Goal: Information Seeking & Learning: Compare options

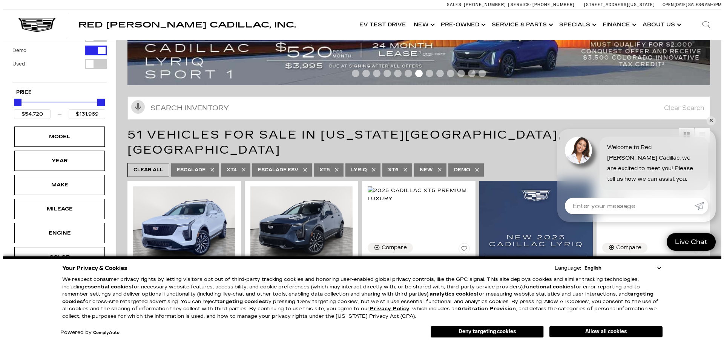
scroll to position [75, 0]
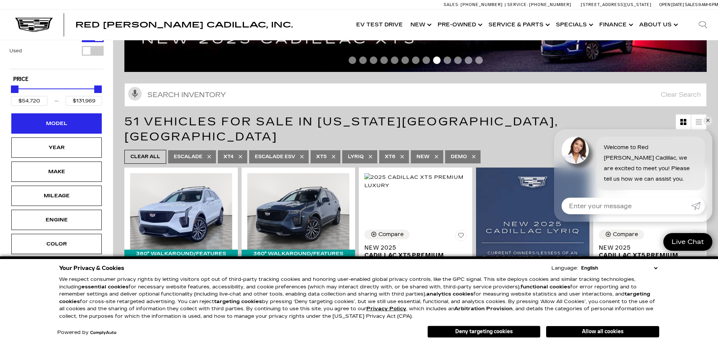
click at [65, 125] on div "Model" at bounding box center [57, 123] width 38 height 8
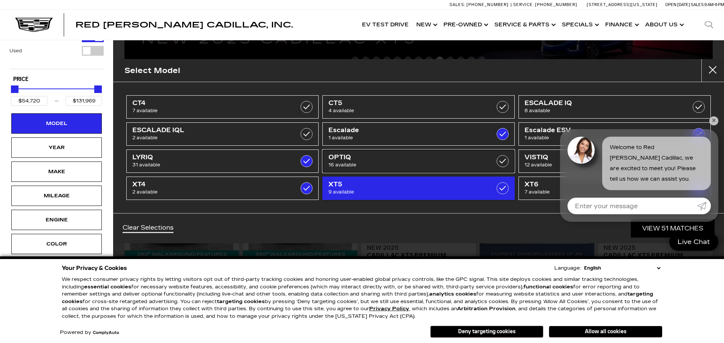
drag, startPoint x: 398, startPoint y: 163, endPoint x: 447, endPoint y: 179, distance: 50.8
click at [398, 163] on span "16 available" at bounding box center [404, 165] width 153 height 8
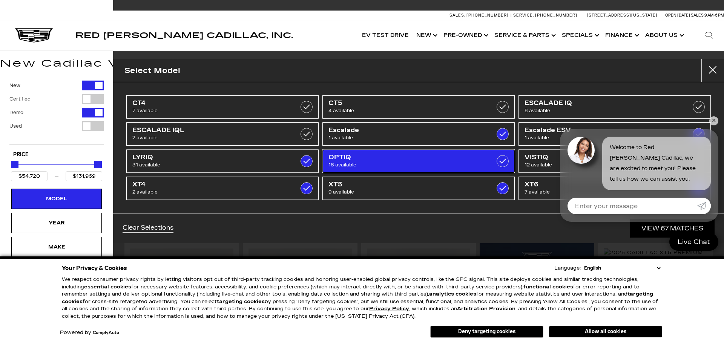
click at [431, 163] on span "16 available" at bounding box center [404, 165] width 153 height 8
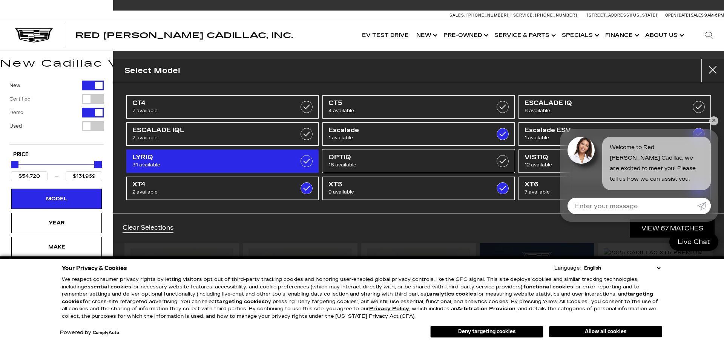
checkbox input "false"
click at [251, 158] on span "LYRIQ" at bounding box center [208, 158] width 153 height 8
click at [305, 161] on label at bounding box center [306, 161] width 12 height 12
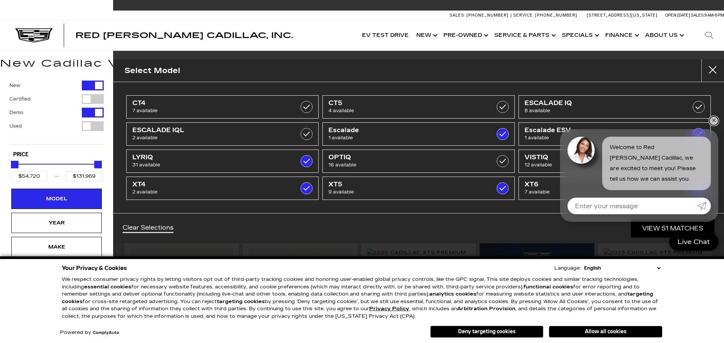
click at [713, 121] on link "✕" at bounding box center [713, 120] width 9 height 9
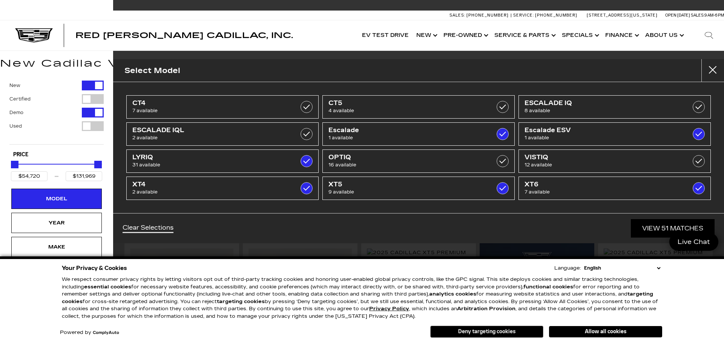
click at [518, 328] on button "Deny targeting cookies" at bounding box center [486, 332] width 113 height 12
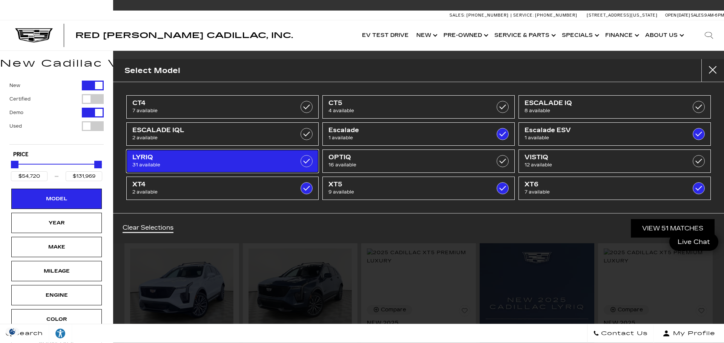
click at [239, 155] on span "LYRIQ" at bounding box center [208, 158] width 153 height 8
checkbox input "false"
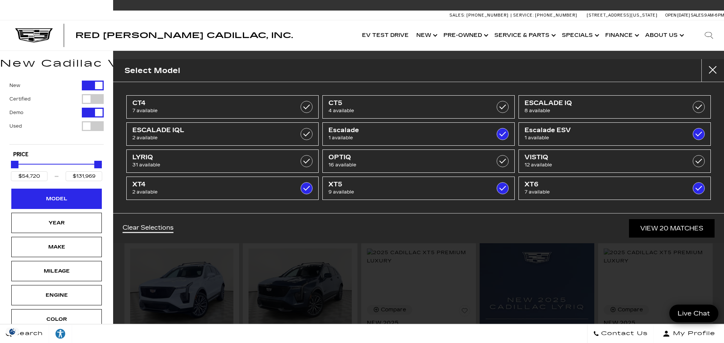
click at [78, 198] on div "Model" at bounding box center [56, 199] width 90 height 20
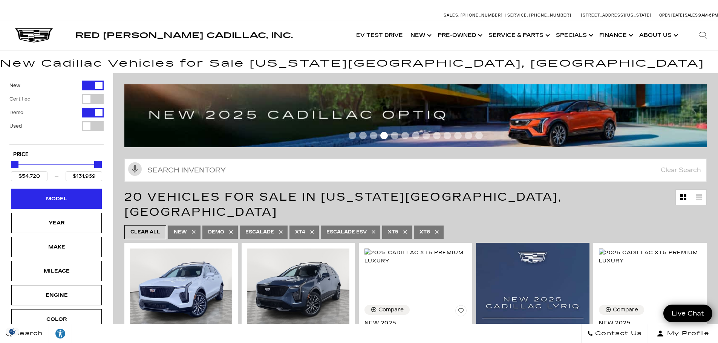
click at [72, 197] on div "Model" at bounding box center [57, 199] width 38 height 8
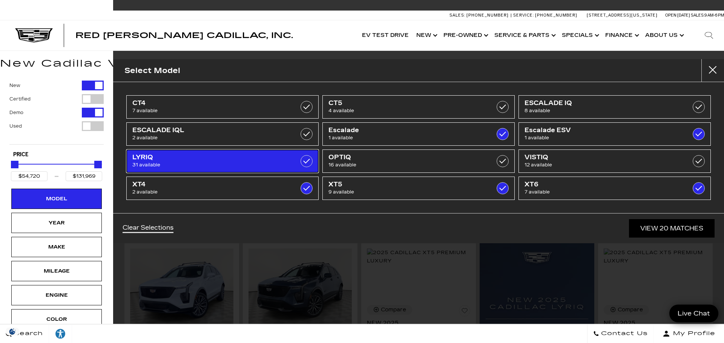
click at [261, 162] on span "31 available" at bounding box center [208, 165] width 153 height 8
checkbox input "true"
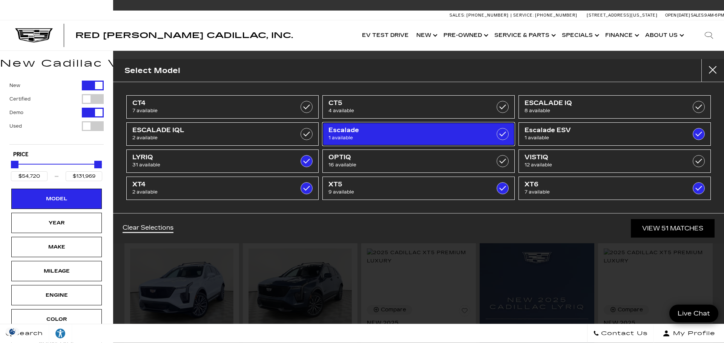
click at [465, 135] on span "1 available" at bounding box center [404, 138] width 153 height 8
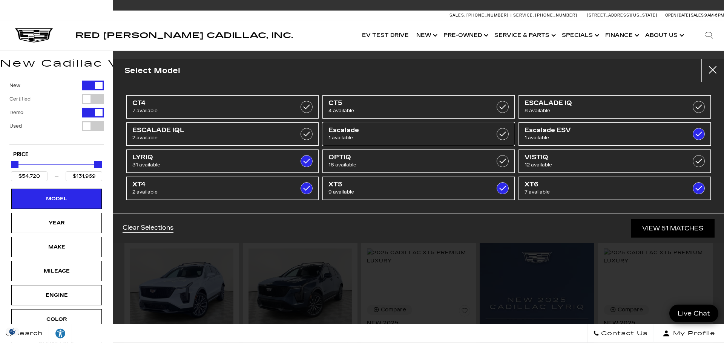
type input "$129,320"
checkbox input "false"
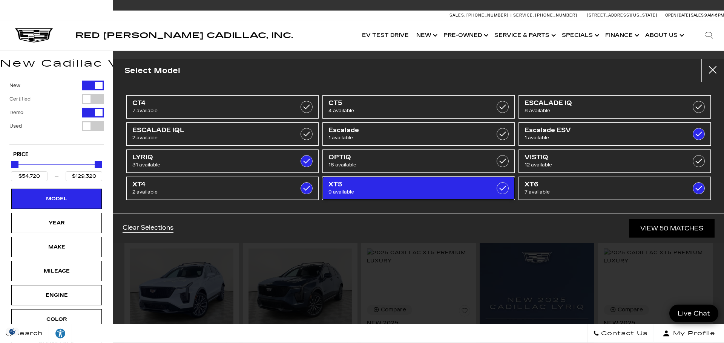
click at [492, 190] on link "XT5 9 available" at bounding box center [418, 188] width 192 height 23
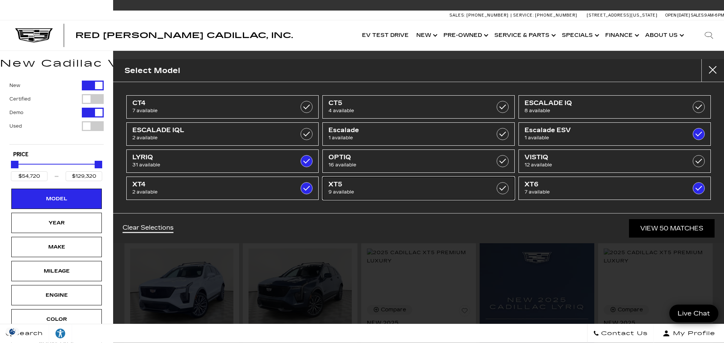
checkbox input "false"
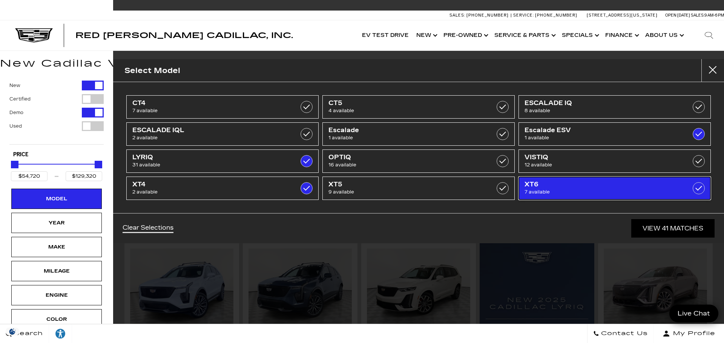
click at [678, 189] on link "XT6 7 available" at bounding box center [614, 188] width 192 height 23
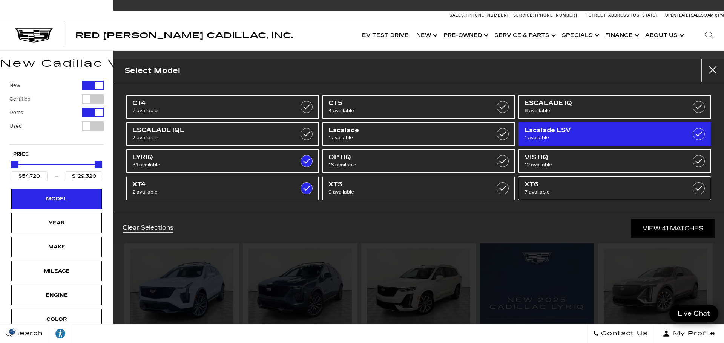
checkbox input "false"
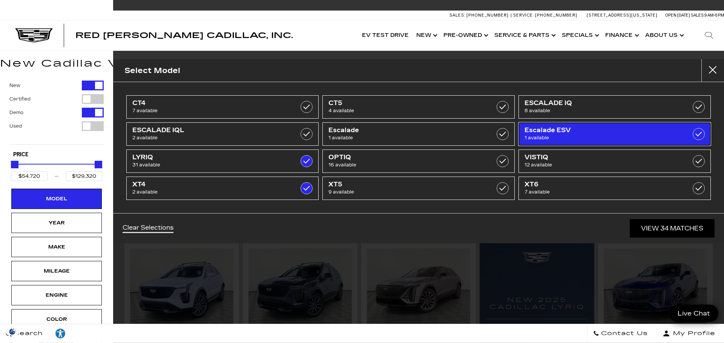
click at [679, 136] on link "Escalade ESV 1 available" at bounding box center [614, 133] width 192 height 23
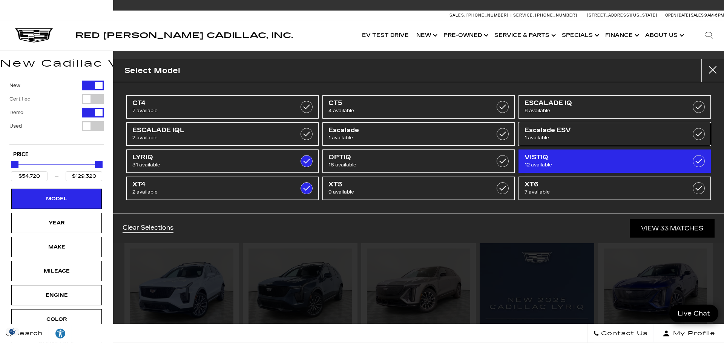
type input "$91,110"
checkbox input "false"
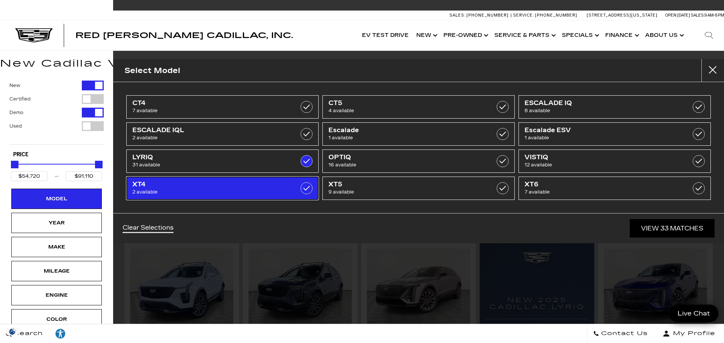
click at [270, 193] on span "2 available" at bounding box center [208, 192] width 153 height 8
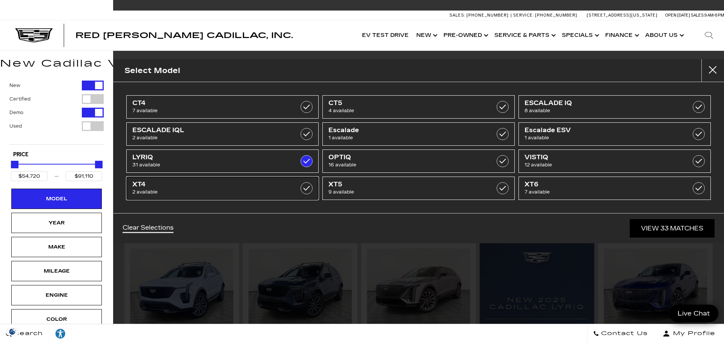
type input "$64,289"
checkbox input "false"
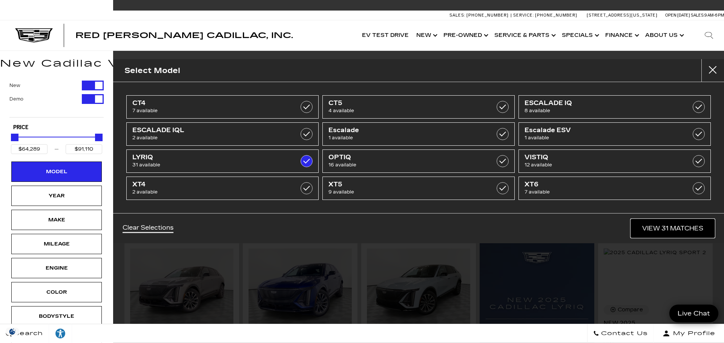
click at [678, 228] on link "View 31 Matches" at bounding box center [673, 228] width 84 height 18
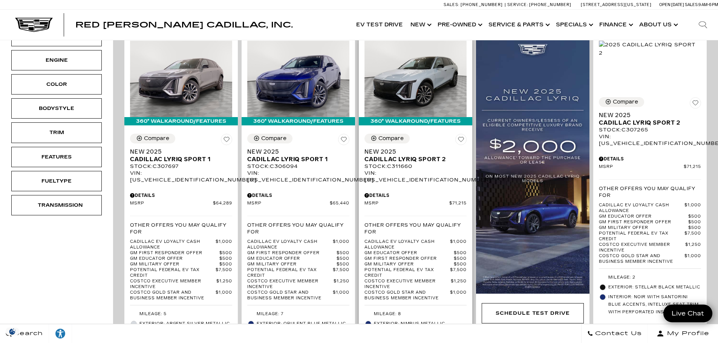
scroll to position [226, 0]
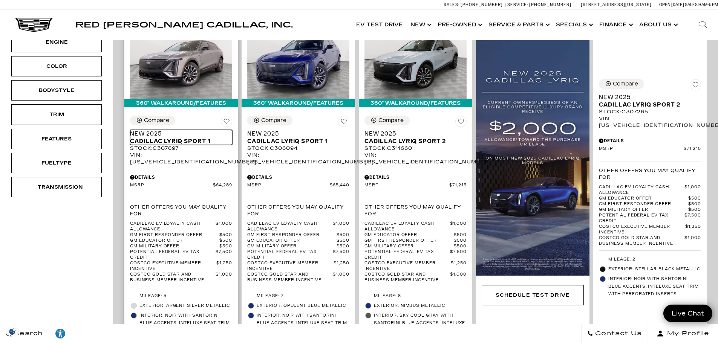
click at [178, 138] on span "Cadillac LYRIQ Sport 1" at bounding box center [178, 142] width 96 height 8
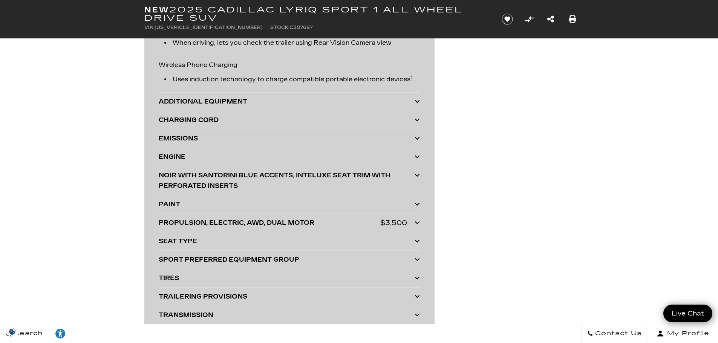
scroll to position [2073, 0]
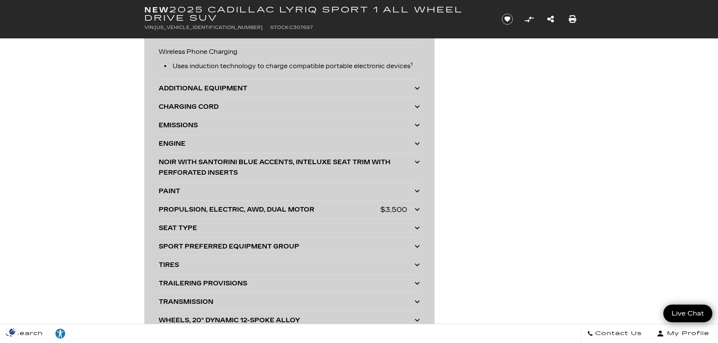
click at [291, 145] on div "ENGINE" at bounding box center [287, 144] width 256 height 11
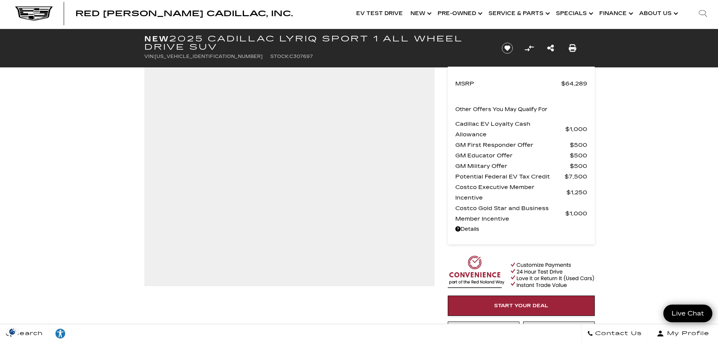
scroll to position [0, 0]
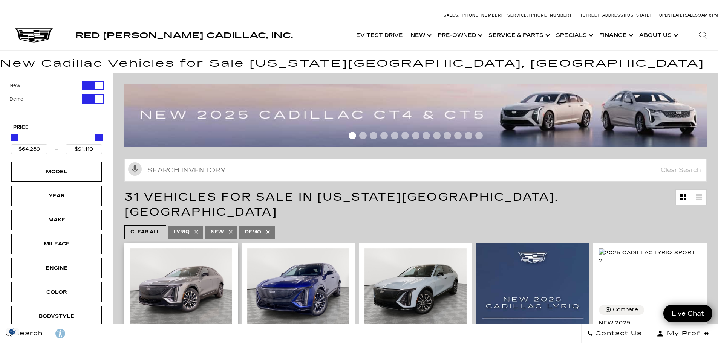
scroll to position [188, 0]
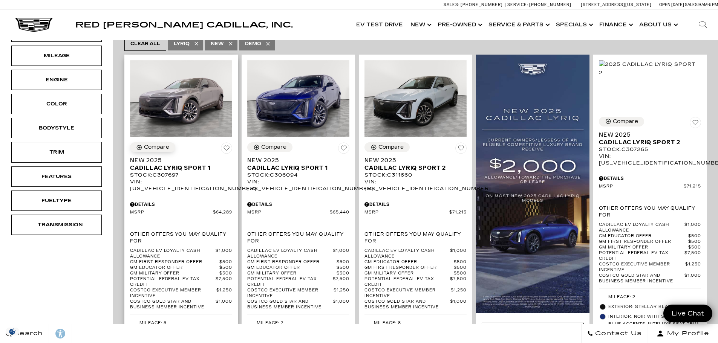
click at [154, 144] on div "Compare" at bounding box center [156, 147] width 25 height 7
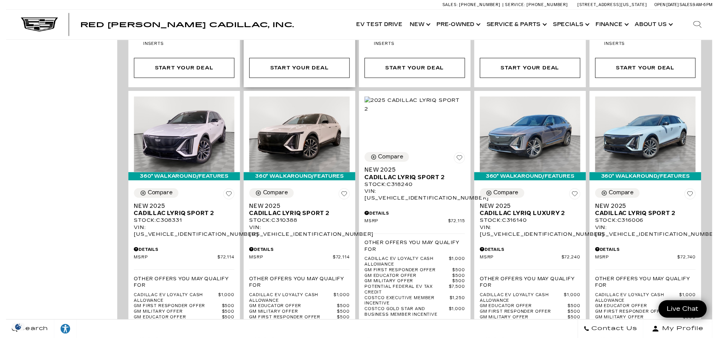
scroll to position [1281, 0]
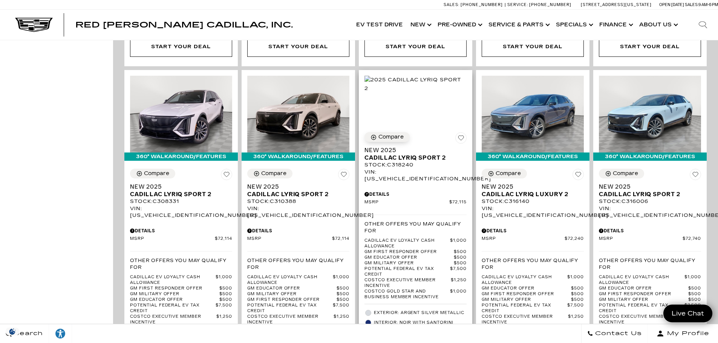
click at [388, 134] on div "Compare" at bounding box center [390, 137] width 25 height 7
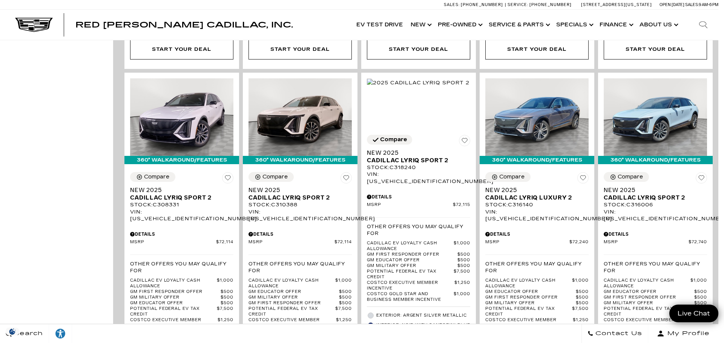
drag, startPoint x: 291, startPoint y: 213, endPoint x: 303, endPoint y: 213, distance: 12.4
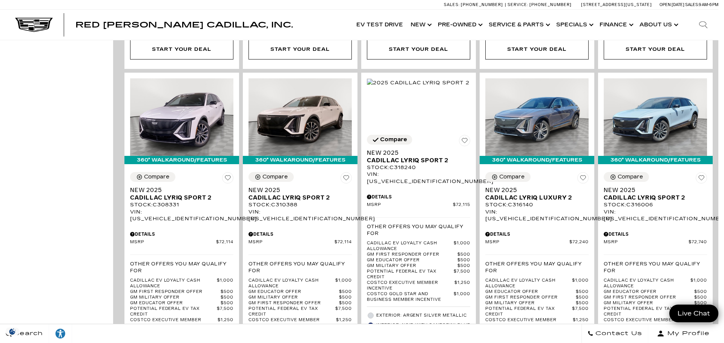
drag, startPoint x: 490, startPoint y: 208, endPoint x: 489, endPoint y: 215, distance: 7.2
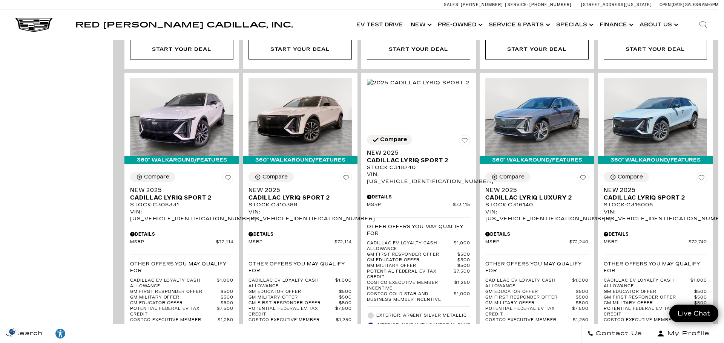
drag, startPoint x: 487, startPoint y: 244, endPoint x: 488, endPoint y: 256, distance: 11.4
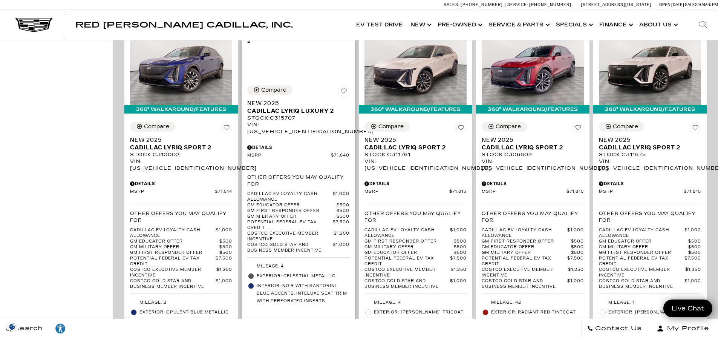
scroll to position [980, 0]
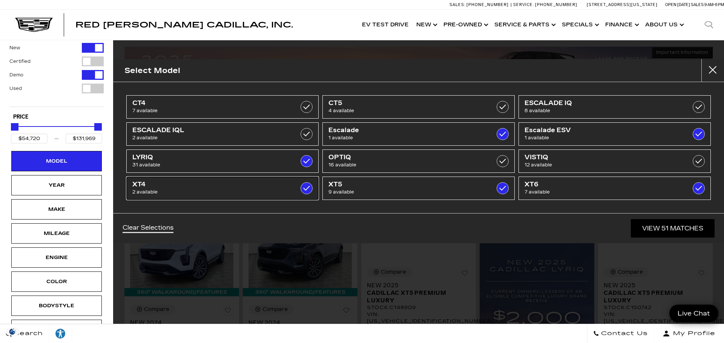
drag, startPoint x: 307, startPoint y: 190, endPoint x: 342, endPoint y: 207, distance: 39.0
click at [307, 190] on label at bounding box center [306, 188] width 12 height 12
type input "$56,209"
checkbox input "false"
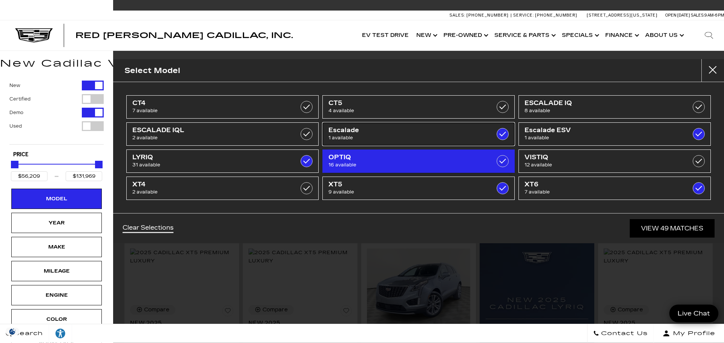
drag, startPoint x: 501, startPoint y: 132, endPoint x: 509, endPoint y: 163, distance: 32.3
click at [501, 132] on label at bounding box center [502, 134] width 12 height 12
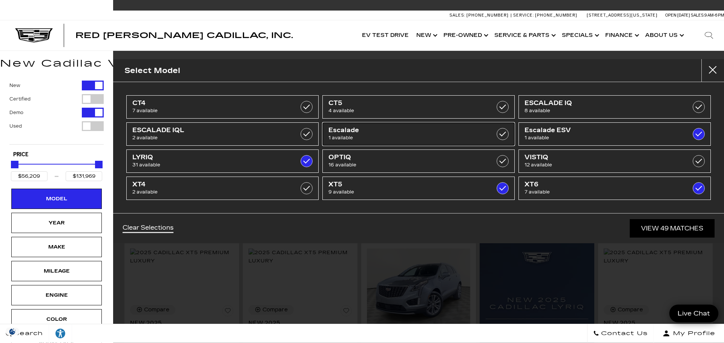
type input "$129,320"
checkbox input "false"
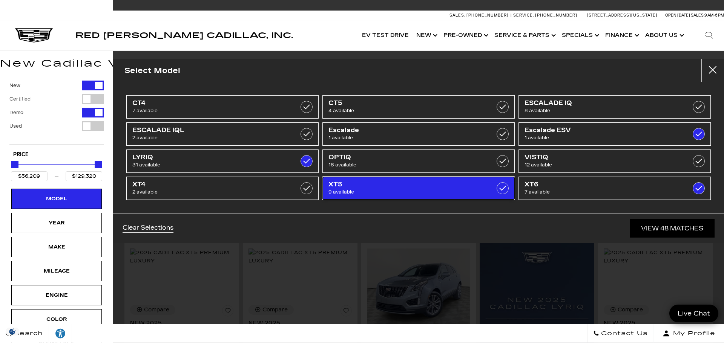
click at [505, 189] on label at bounding box center [502, 188] width 12 height 12
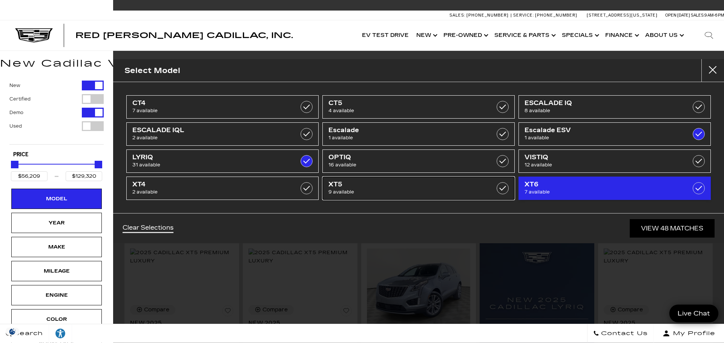
type input "$63,485"
checkbox input "false"
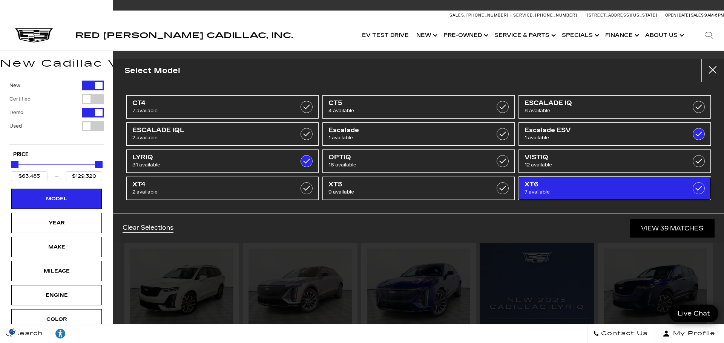
click at [698, 191] on label at bounding box center [698, 188] width 12 height 12
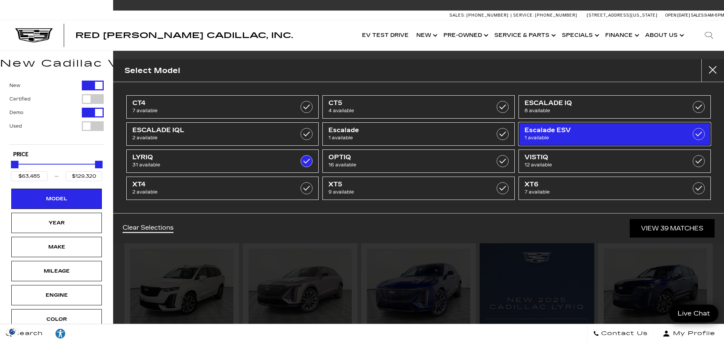
click at [695, 132] on label at bounding box center [698, 134] width 12 height 12
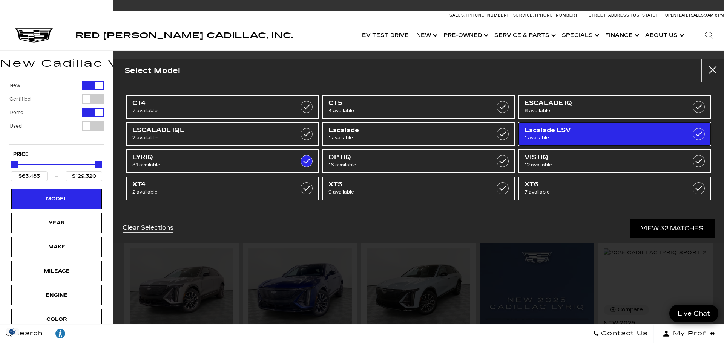
type input "$64,289"
checkbox input "false"
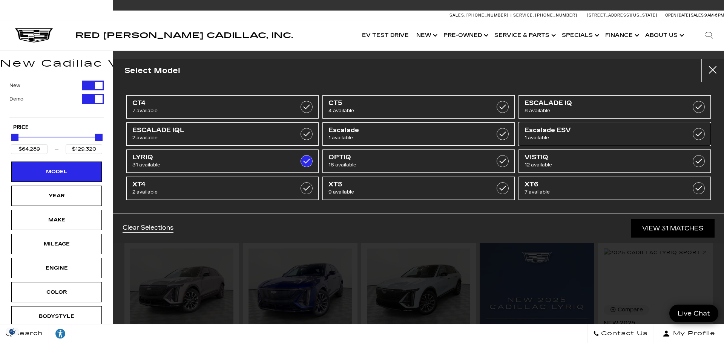
type input "$91,110"
checkbox input "false"
click at [658, 225] on link "View 31 Matches" at bounding box center [673, 228] width 84 height 18
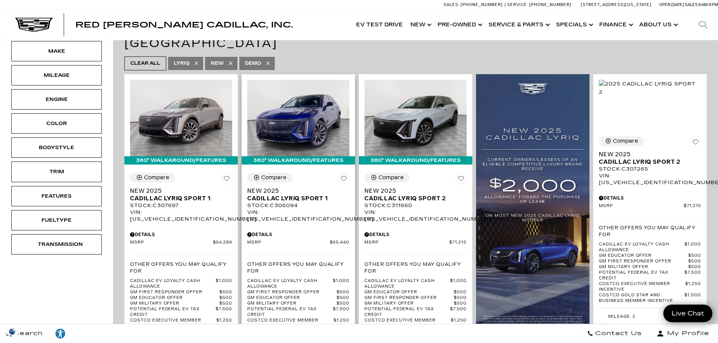
scroll to position [188, 0]
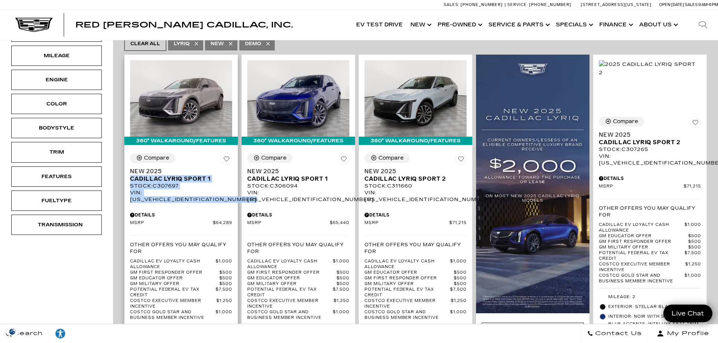
drag, startPoint x: 129, startPoint y: 162, endPoint x: 206, endPoint y: 185, distance: 80.6
click at [210, 187] on div "Compare New 2025 Cadillac LYRIQ Sport 1 Stock : C307697 VIN: 1GYKPURL7SZ307697 …" at bounding box center [180, 264] width 113 height 232
copy div "Cadillac LYRIQ Sport 1 Stock : C307697 VIN: 1GYKPURL7SZ307697"
